Goal: Find specific page/section: Find specific page/section

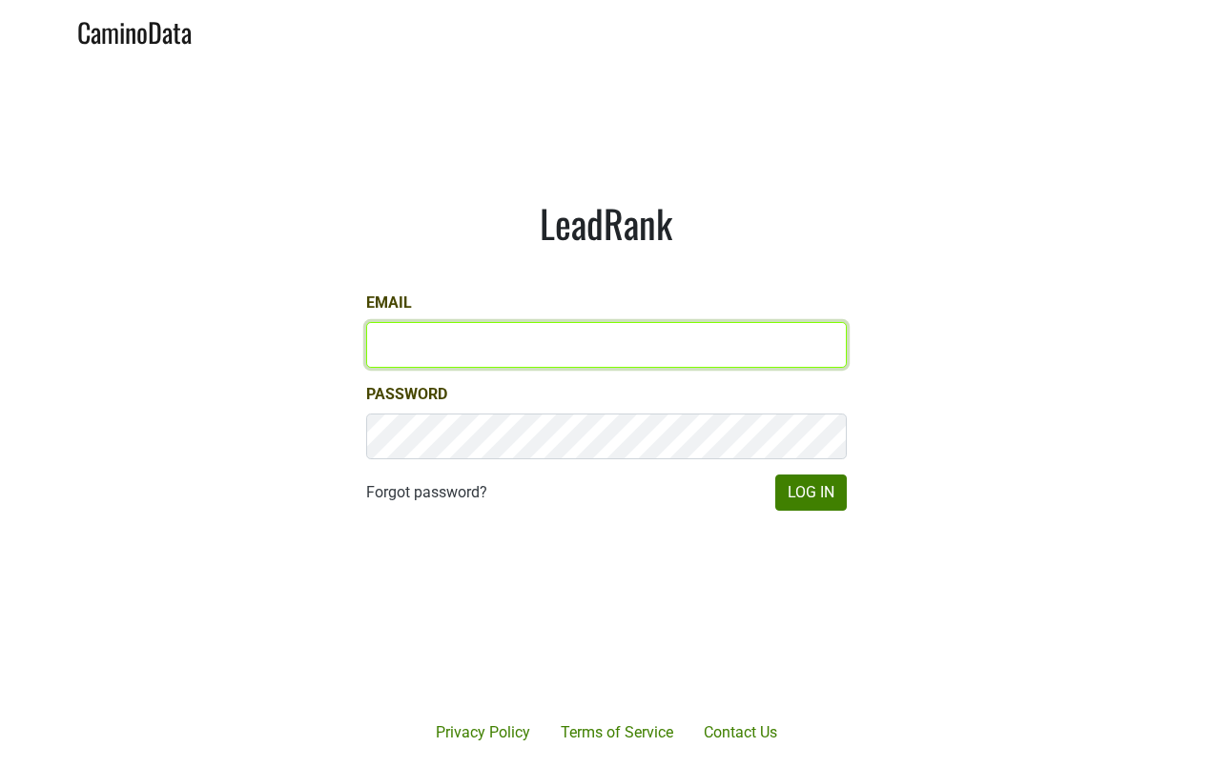
type input "moneill@hundredacre.com"
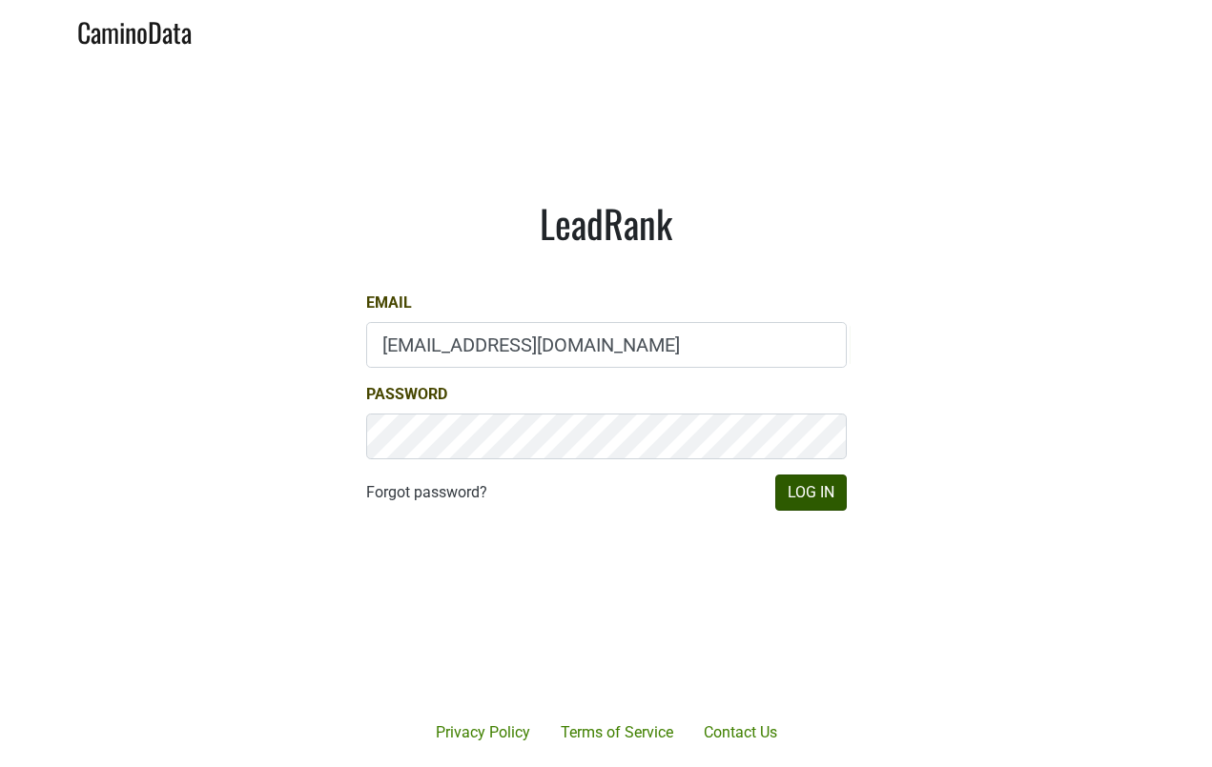
click at [812, 491] on button "Log In" at bounding box center [810, 493] width 71 height 36
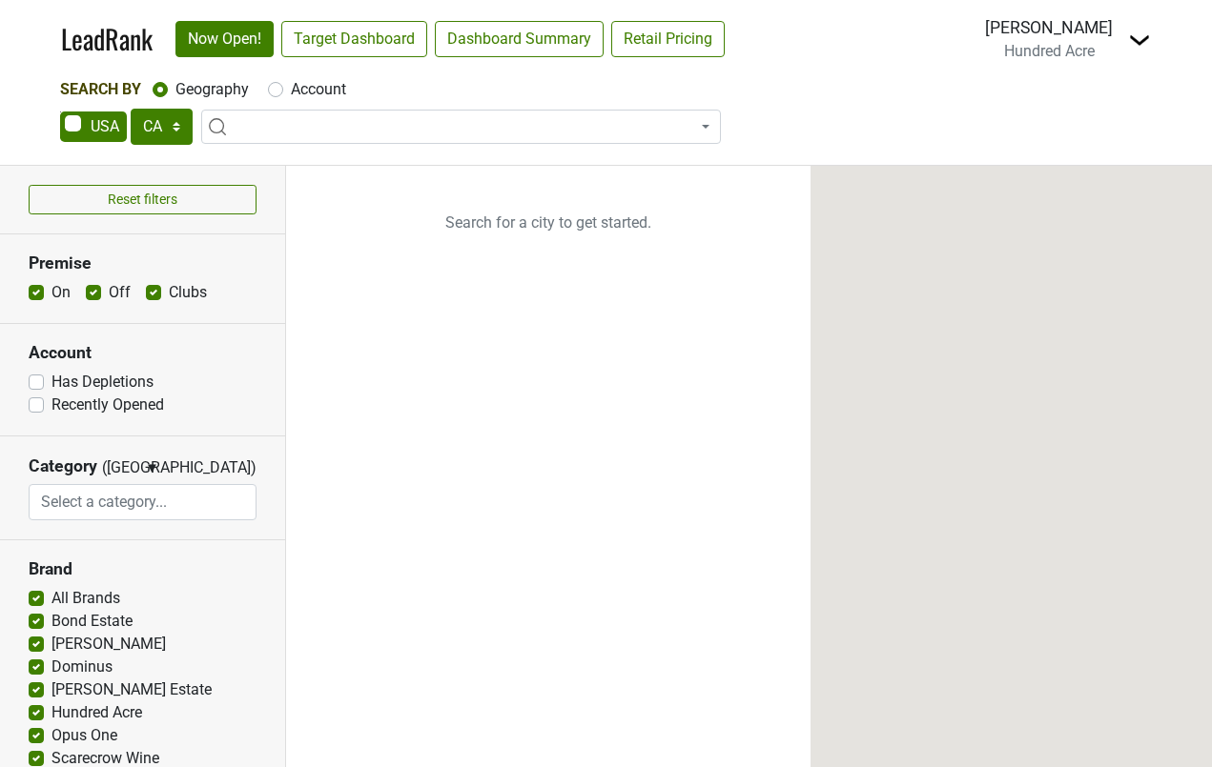
select select "CA"
select select
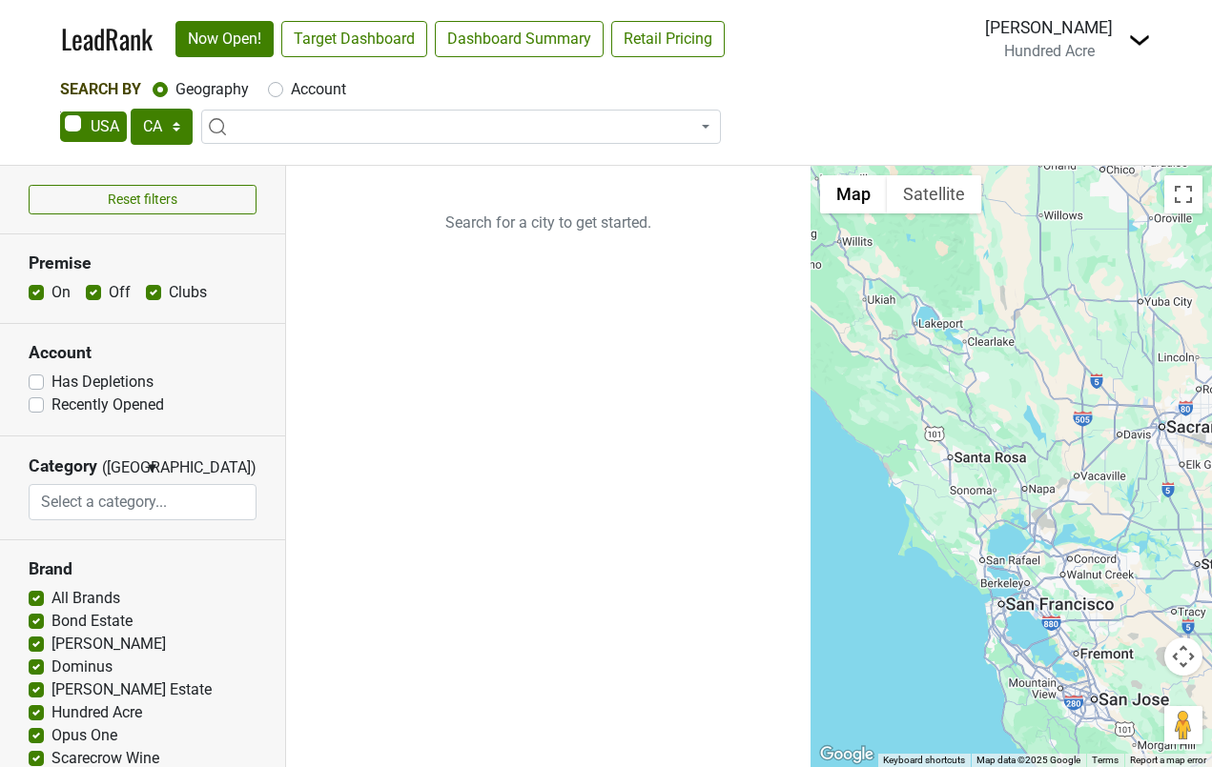
click at [1139, 41] on img at bounding box center [1139, 40] width 23 height 23
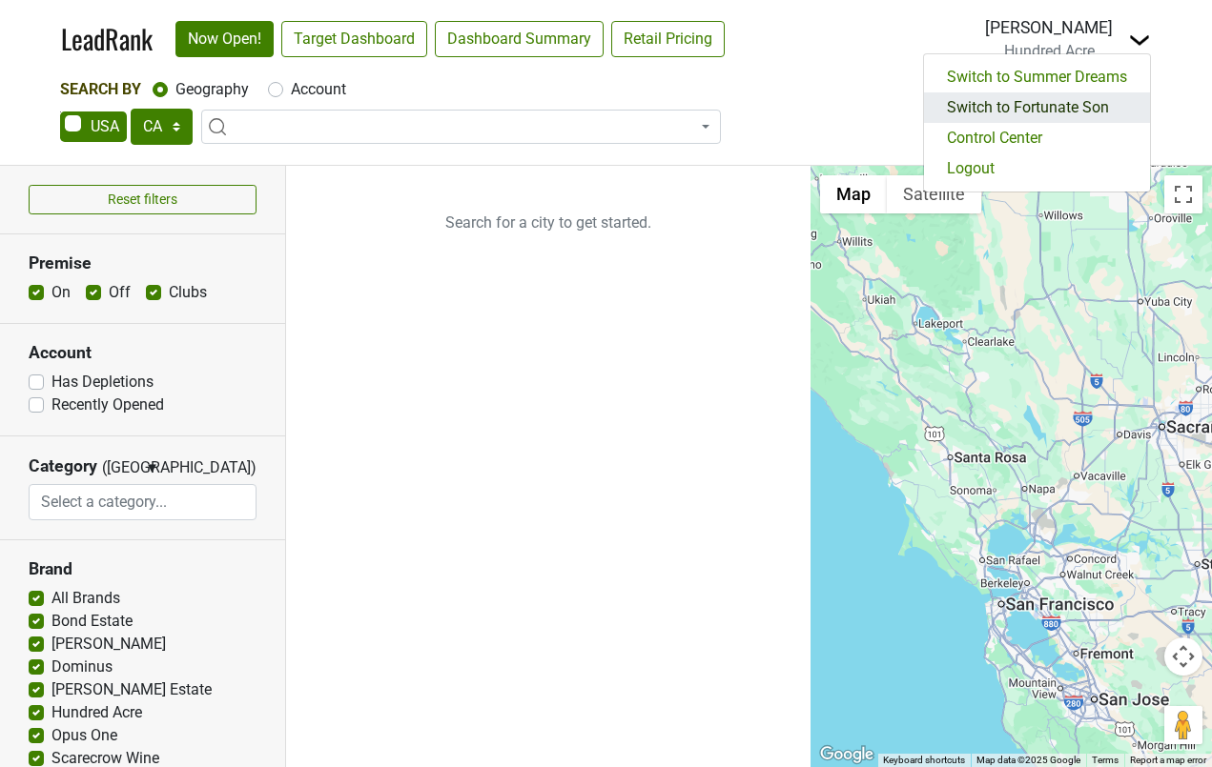
click at [1037, 114] on link "Switch to Fortunate Son" at bounding box center [1037, 107] width 226 height 31
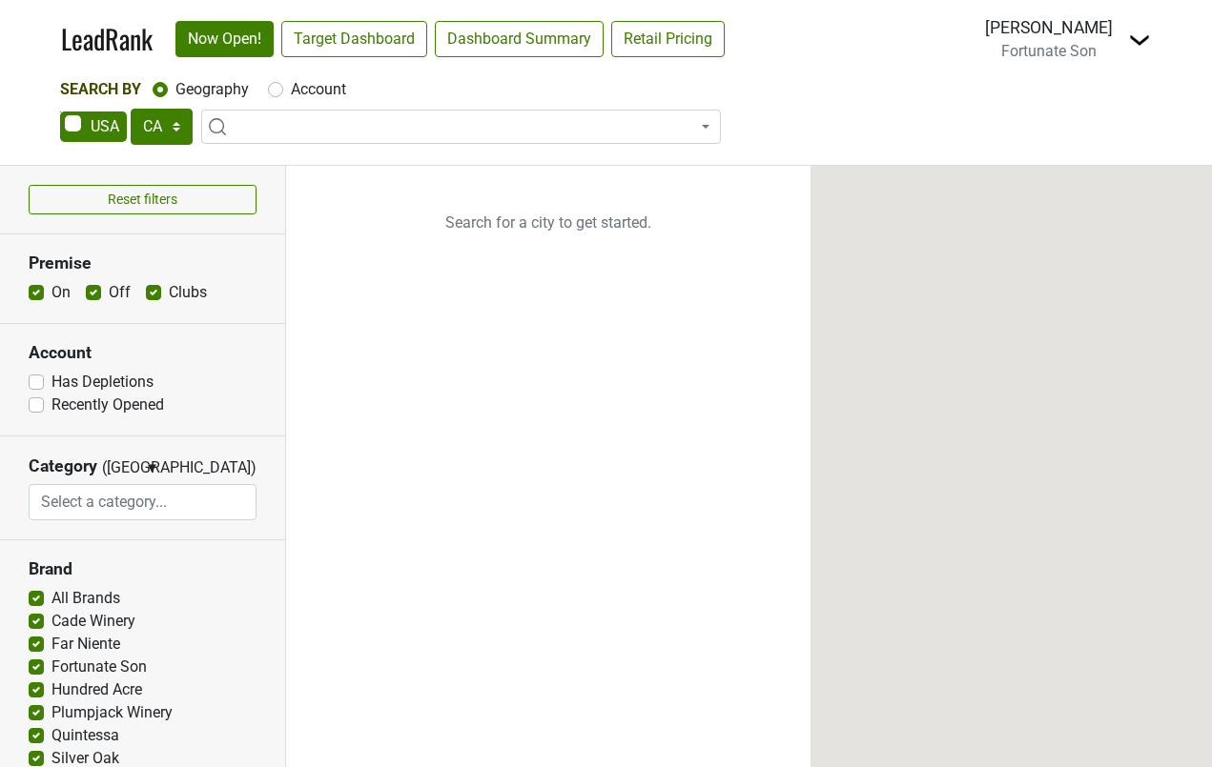
select select "CA"
select select
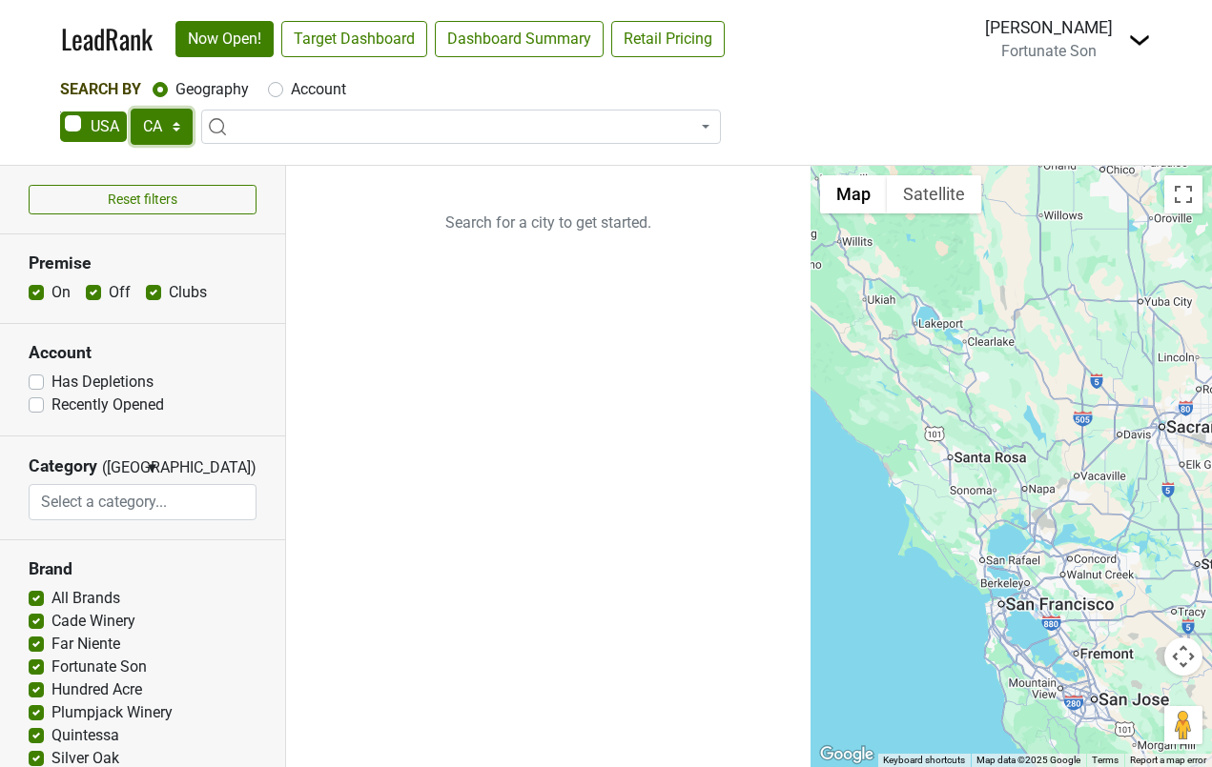
select select "NY"
click at [109, 292] on label "Off" at bounding box center [120, 292] width 22 height 23
click at [93, 292] on input "Off" at bounding box center [93, 290] width 15 height 19
checkbox input "false"
click at [363, 31] on link "Target Dashboard" at bounding box center [354, 39] width 146 height 36
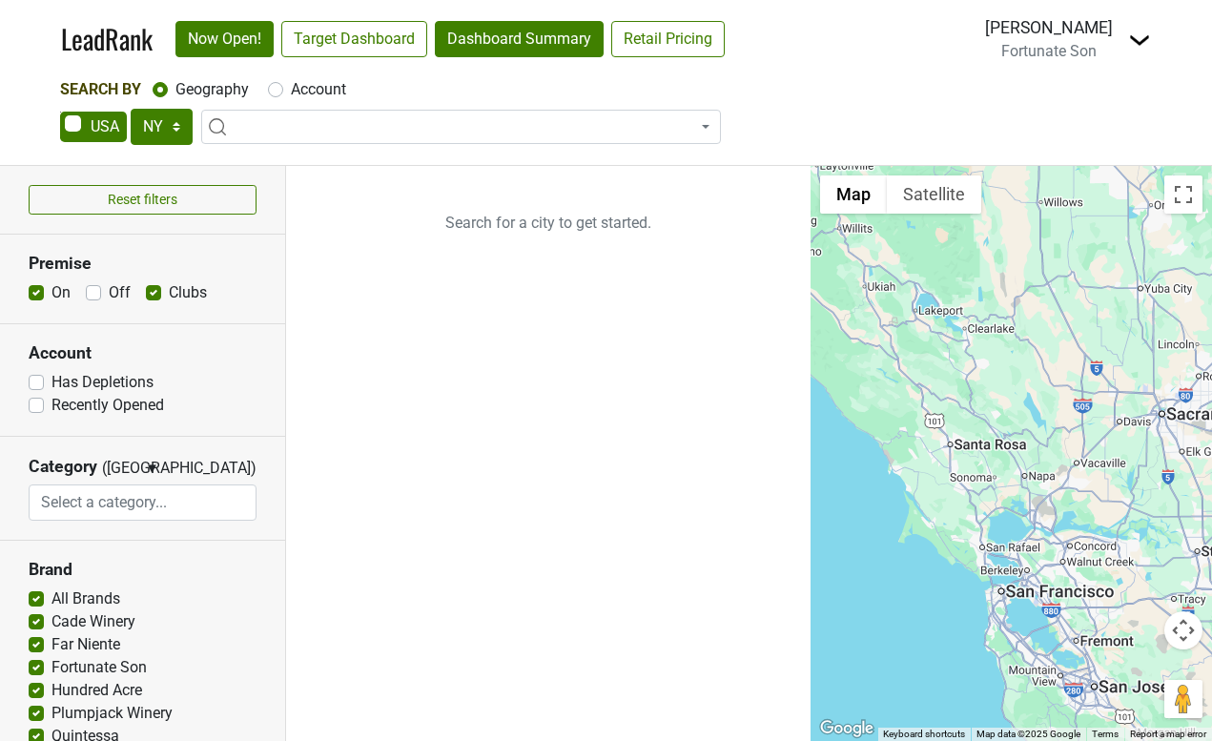
click at [479, 51] on link "Dashboard Summary" at bounding box center [519, 39] width 169 height 36
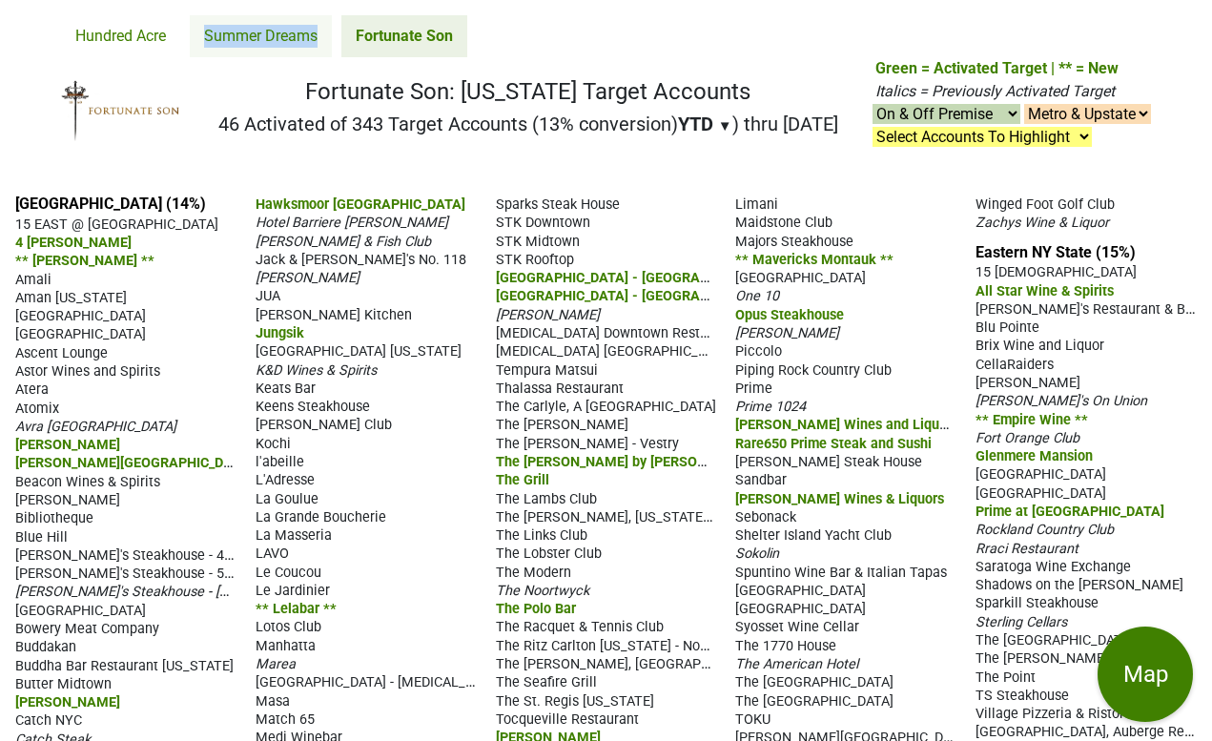
click at [248, 32] on link "Summer Dreams" at bounding box center [261, 36] width 142 height 42
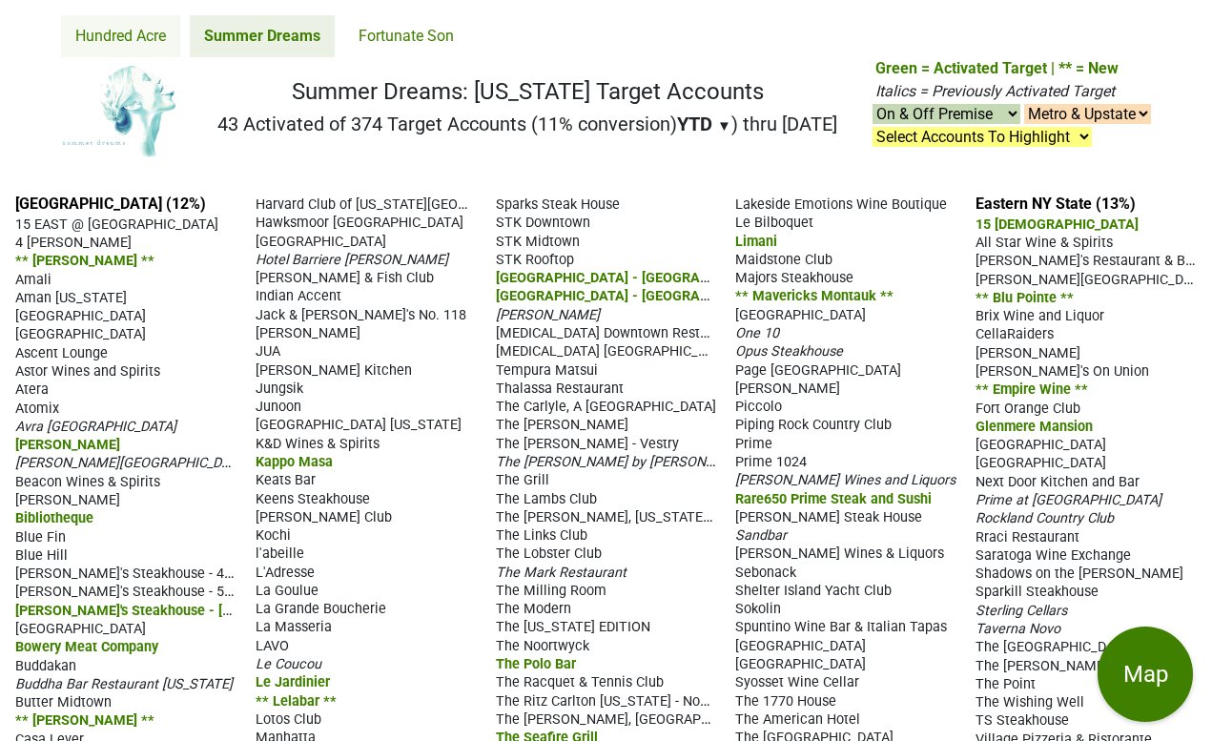
click at [127, 39] on link "Hundred Acre" at bounding box center [120, 36] width 119 height 42
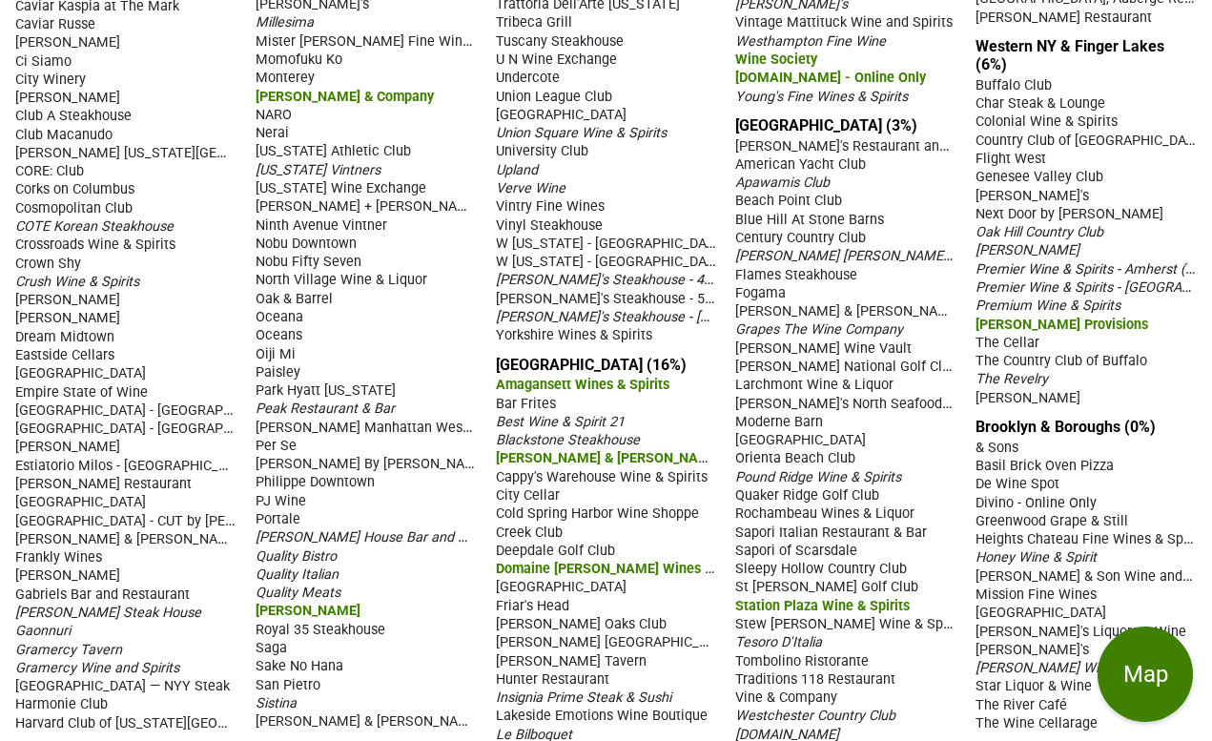
scroll to position [732, 0]
drag, startPoint x: 363, startPoint y: 195, endPoint x: 391, endPoint y: 570, distance: 375.7
click at [389, 553] on section "Manhattan (4%) 15 EAST @ [GEOGRAPHIC_DATA] 4 [PERSON_NAME] Rib [PERSON_NAME] [G…" at bounding box center [365, 102] width 701 height 1281
click at [685, 132] on div "Union Square Wine & Spirits" at bounding box center [606, 133] width 221 height 18
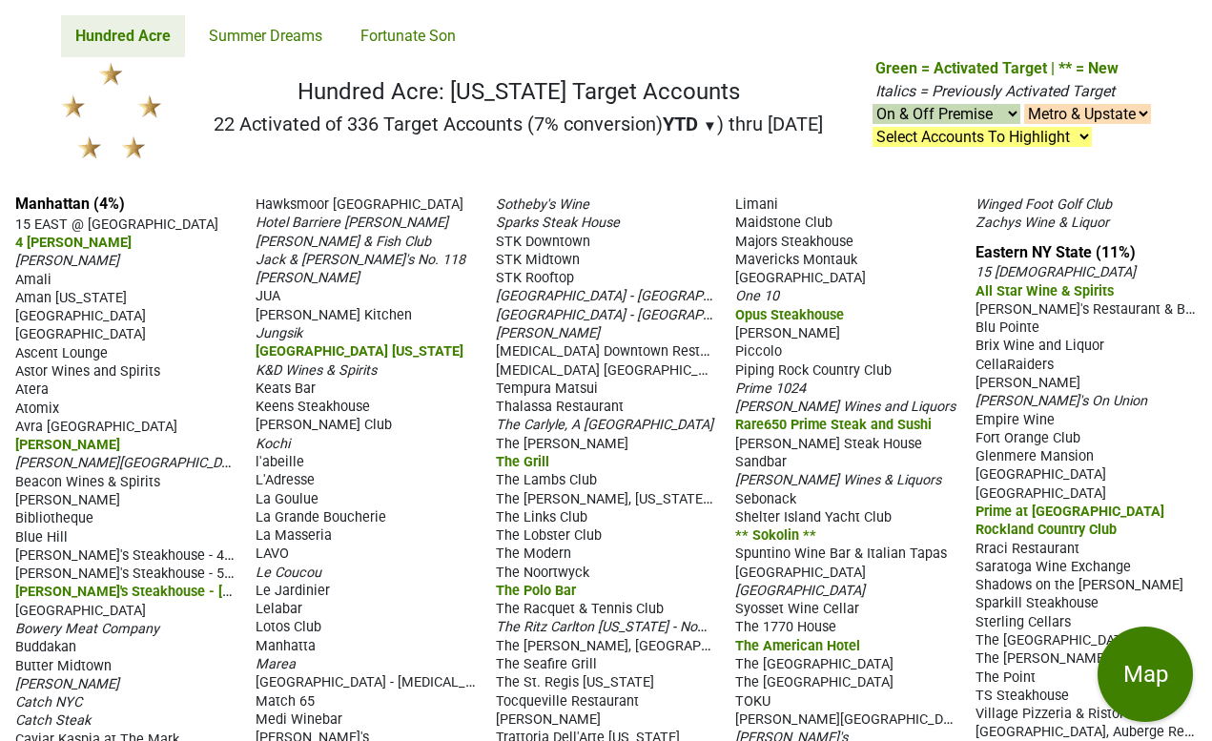
scroll to position [0, 0]
click at [401, 32] on link "Fortunate Son" at bounding box center [408, 36] width 124 height 42
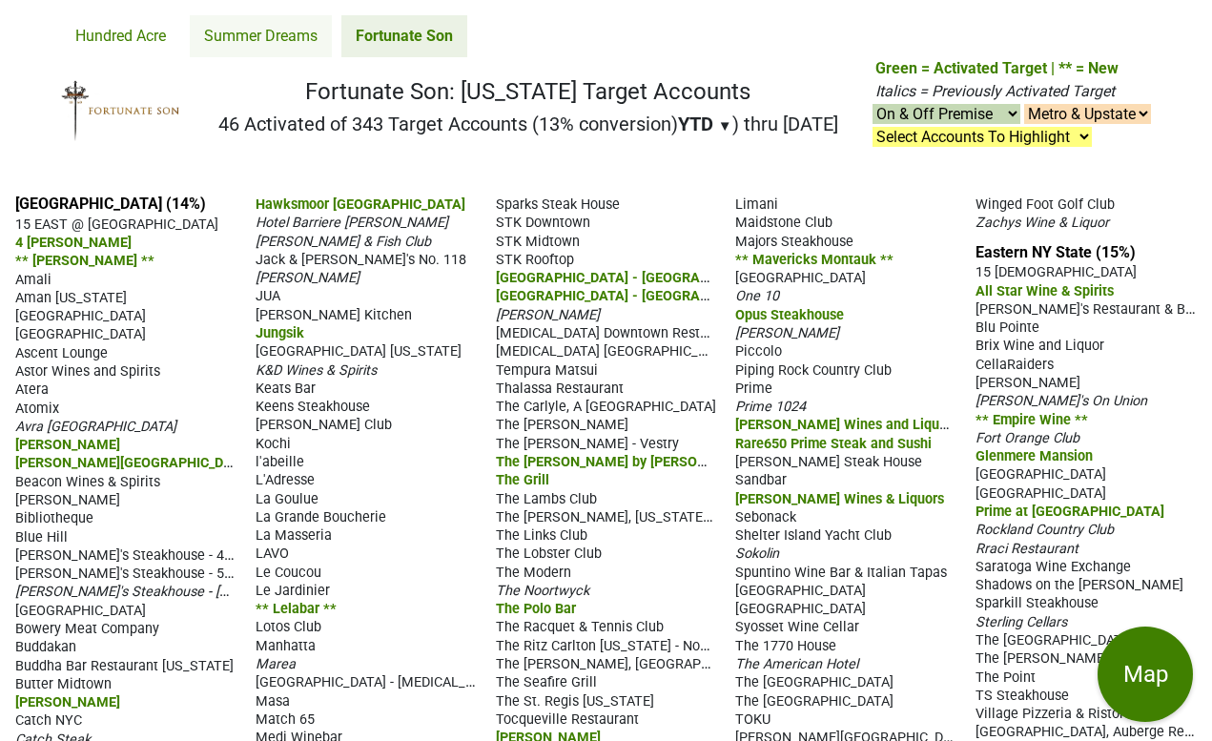
click at [264, 33] on link "Summer Dreams" at bounding box center [261, 36] width 142 height 42
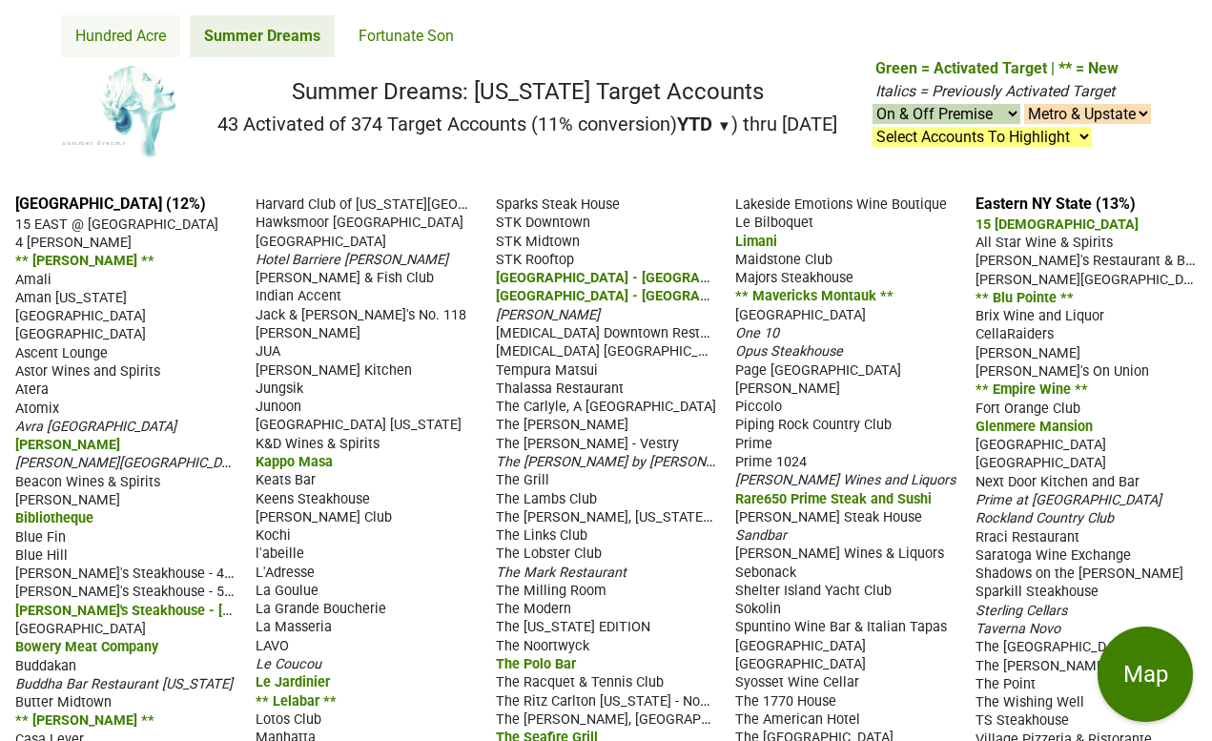
click at [136, 37] on link "Hundred Acre" at bounding box center [120, 36] width 119 height 42
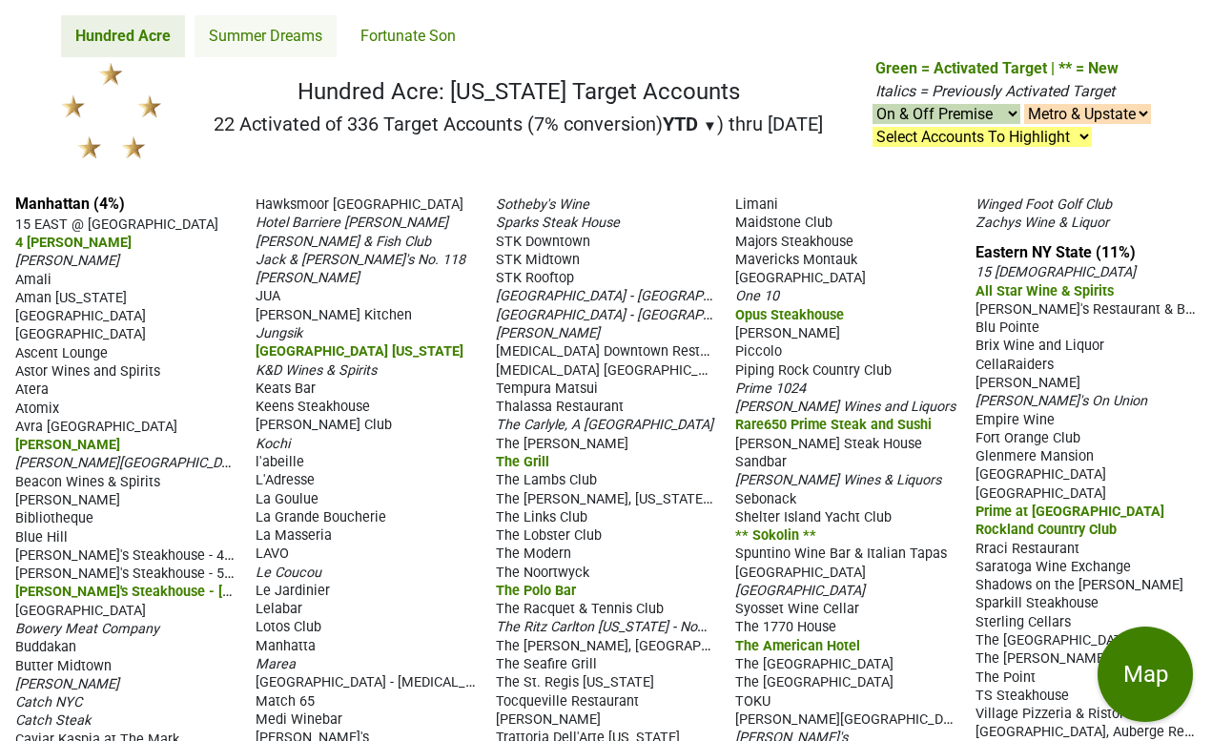
click at [242, 34] on link "Summer Dreams" at bounding box center [265, 36] width 142 height 42
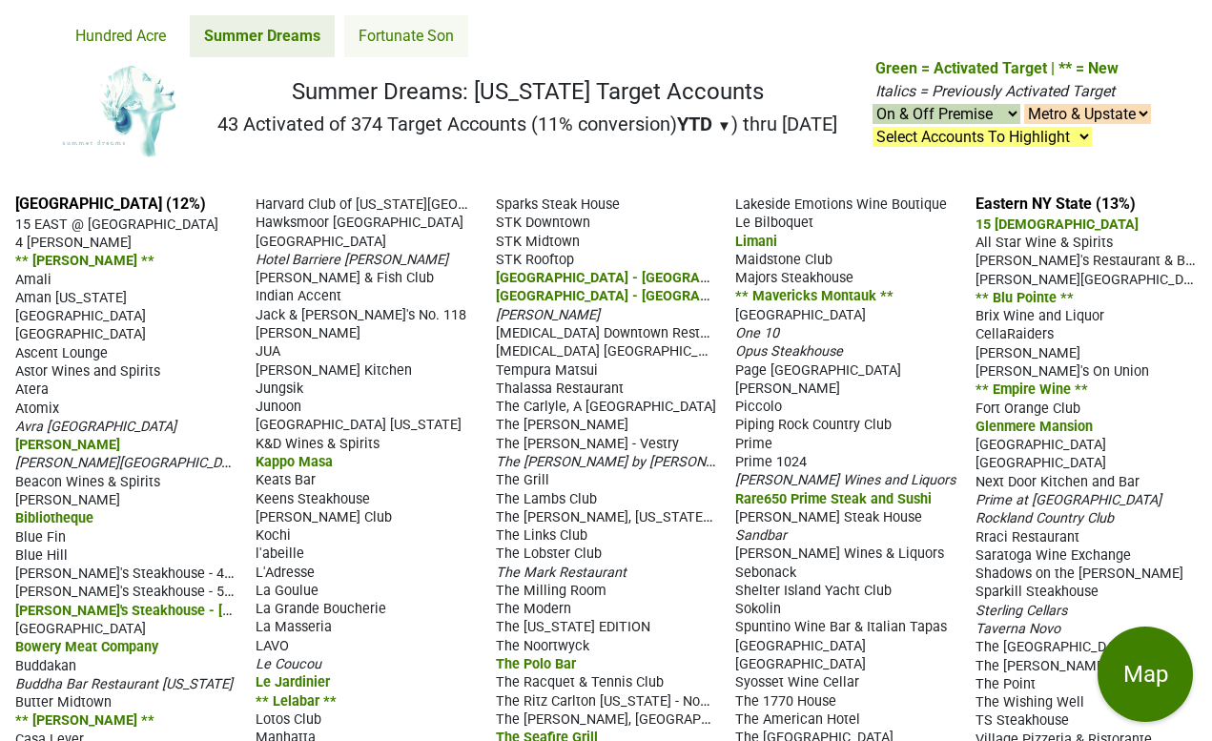
click at [428, 31] on link "Fortunate Son" at bounding box center [406, 36] width 124 height 42
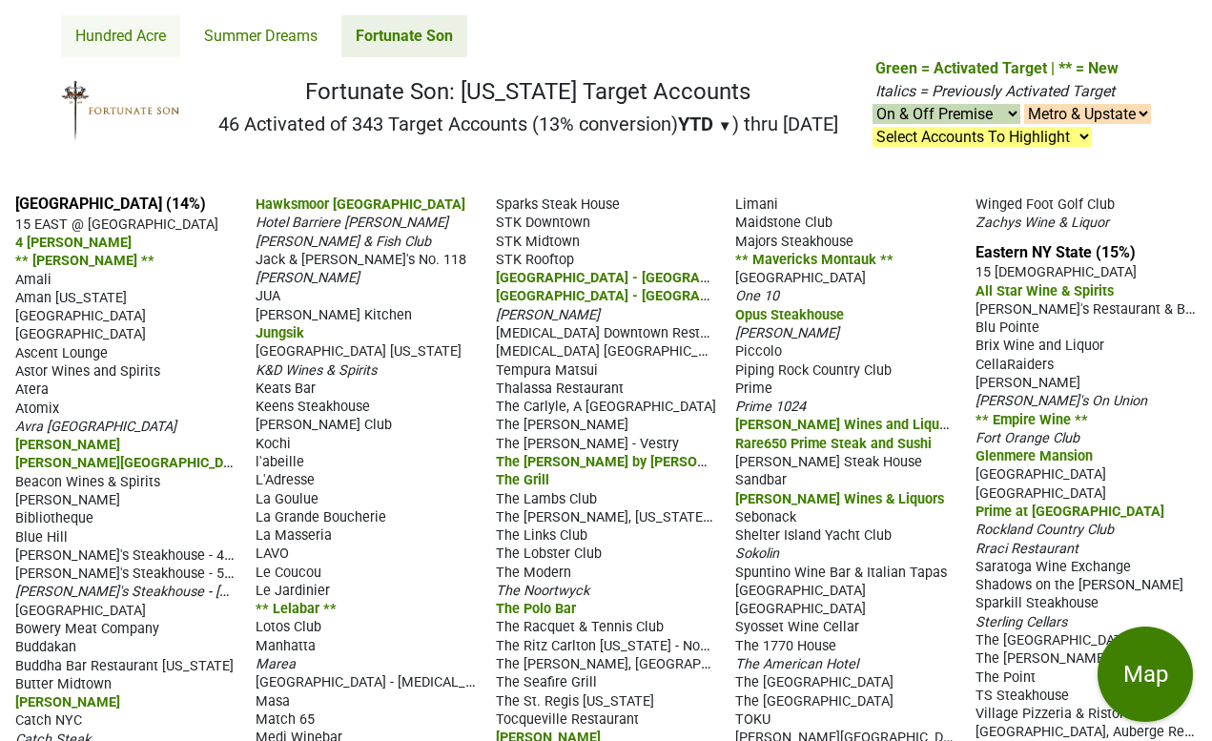
click at [134, 34] on link "Hundred Acre" at bounding box center [120, 36] width 119 height 42
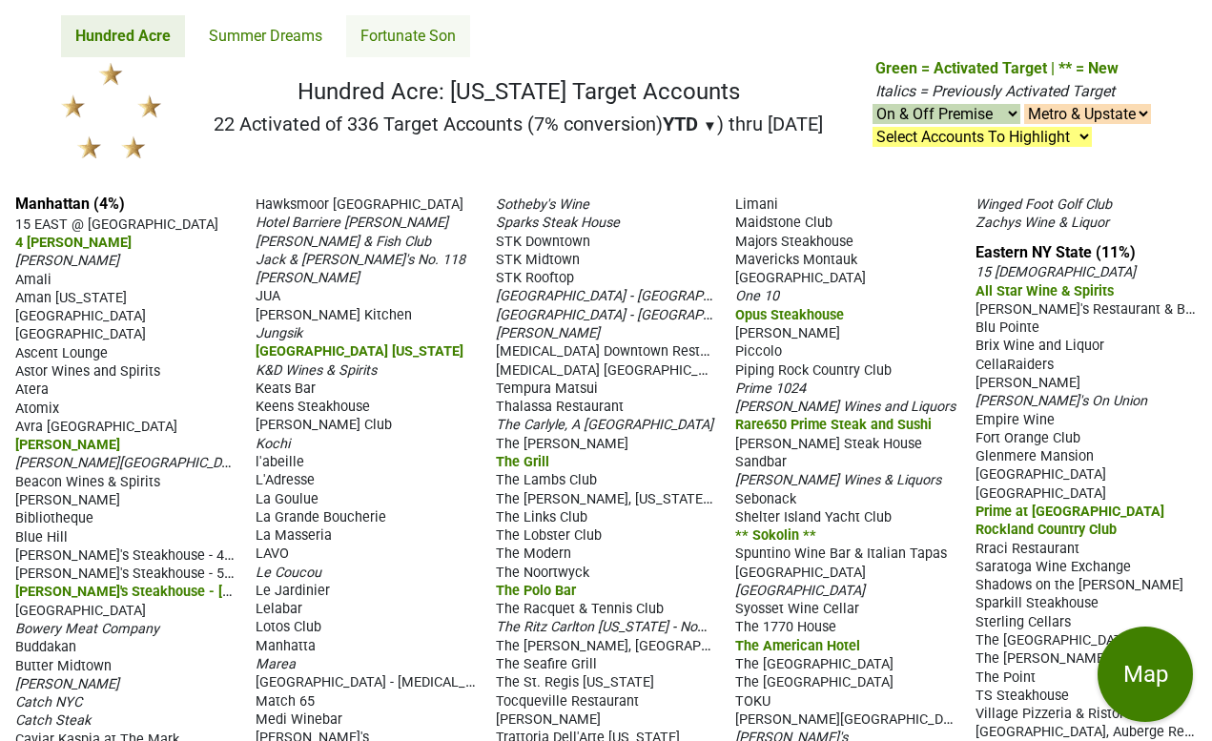
click at [356, 35] on link "Fortunate Son" at bounding box center [408, 36] width 124 height 42
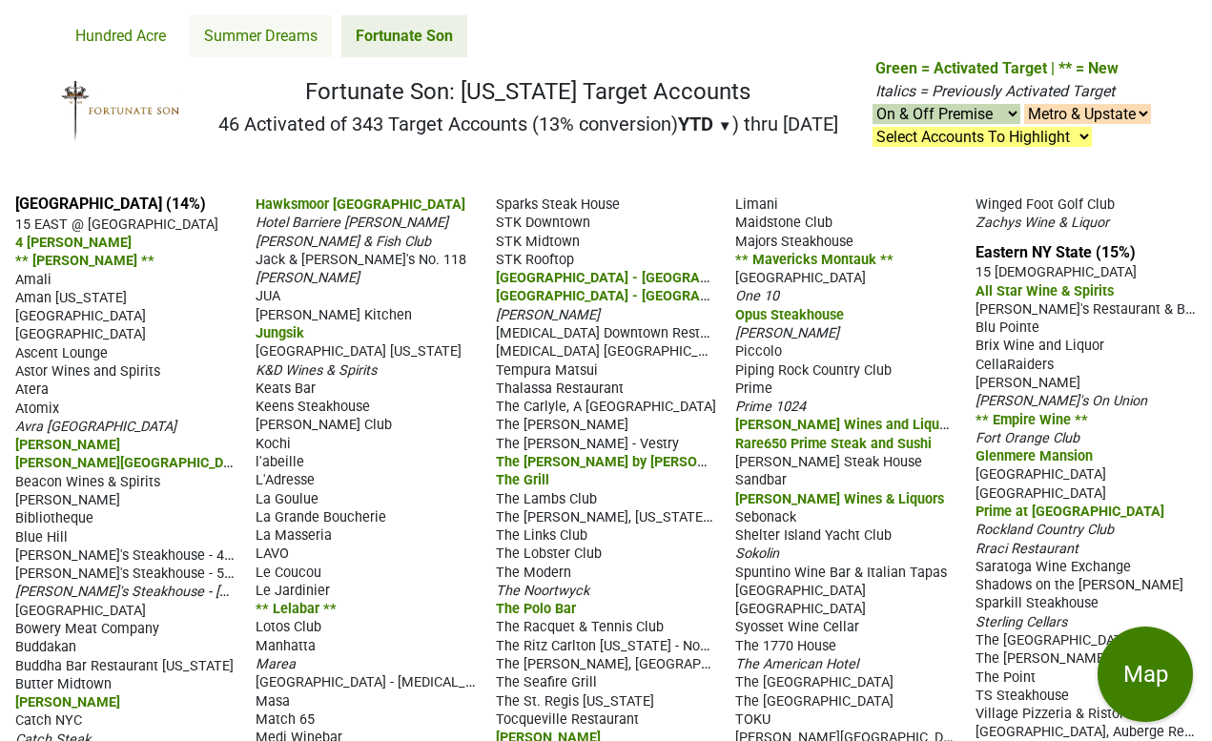
click at [268, 43] on link "Summer Dreams" at bounding box center [261, 36] width 142 height 42
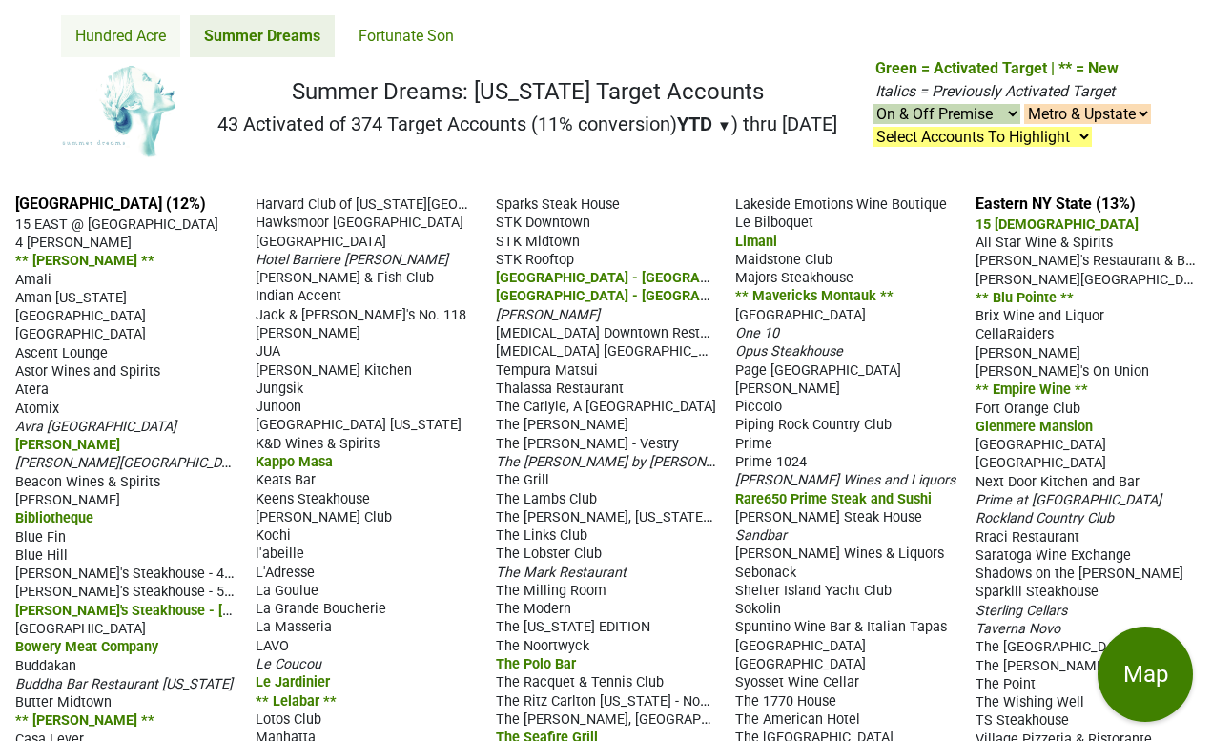
click at [127, 30] on link "Hundred Acre" at bounding box center [120, 36] width 119 height 42
